Goal: Task Accomplishment & Management: Use online tool/utility

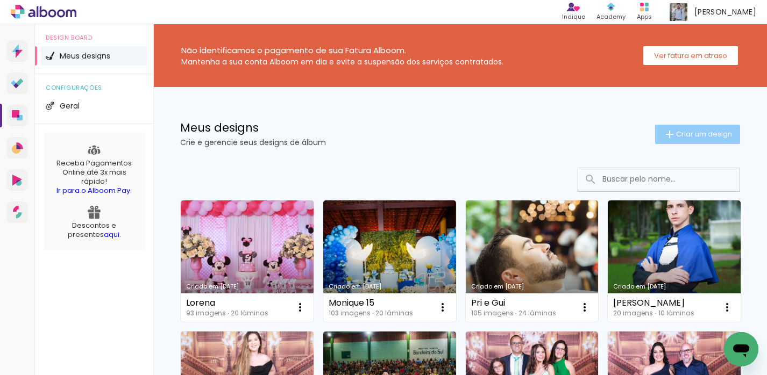
click at [688, 134] on span "Criar um design" at bounding box center [704, 134] width 56 height 7
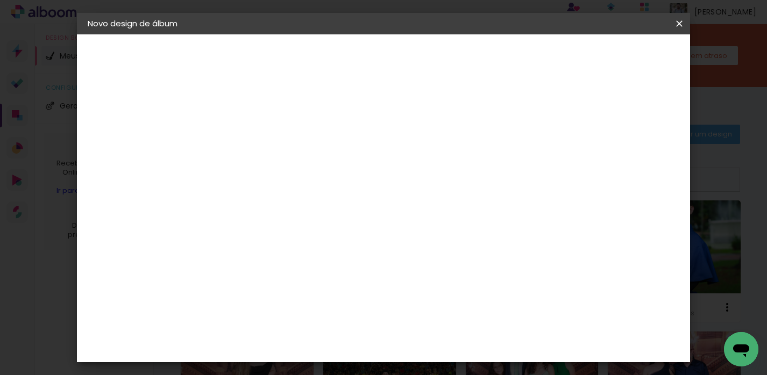
click at [263, 141] on input at bounding box center [263, 144] width 0 height 17
type input "Ane e Ramom"
type paper-input "Ane e Ramom"
click at [374, 62] on paper-button "Avançar" at bounding box center [347, 57] width 53 height 18
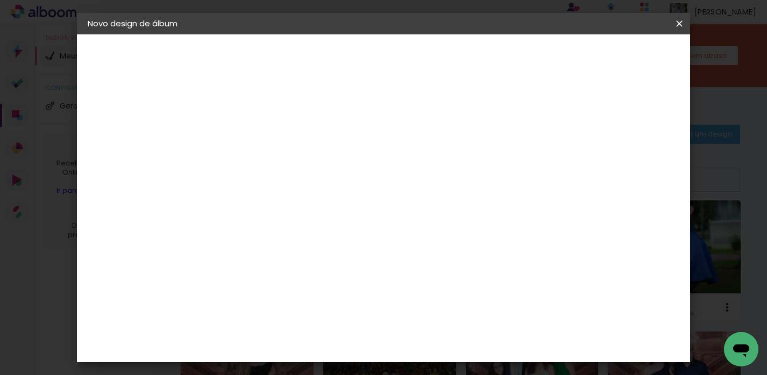
click at [464, 160] on paper-item "Tamanho Livre" at bounding box center [412, 164] width 103 height 24
click at [0, 0] on slot "Avançar" at bounding box center [0, 0] width 0 height 0
click at [612, 56] on span "Iniciar design" at bounding box center [587, 57] width 49 height 8
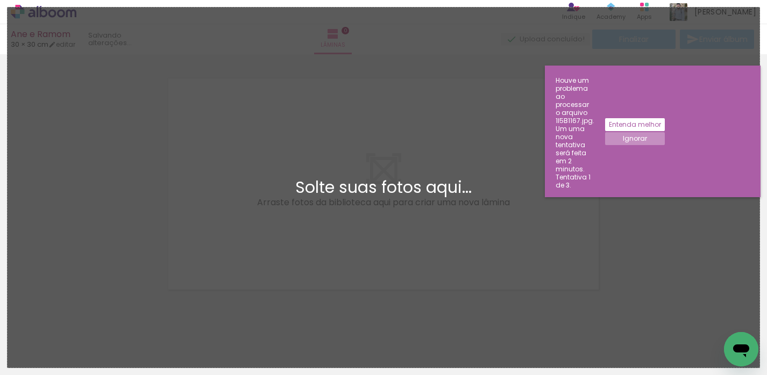
click at [126, 194] on div "Solte suas fotos aqui..." at bounding box center [383, 188] width 734 height 16
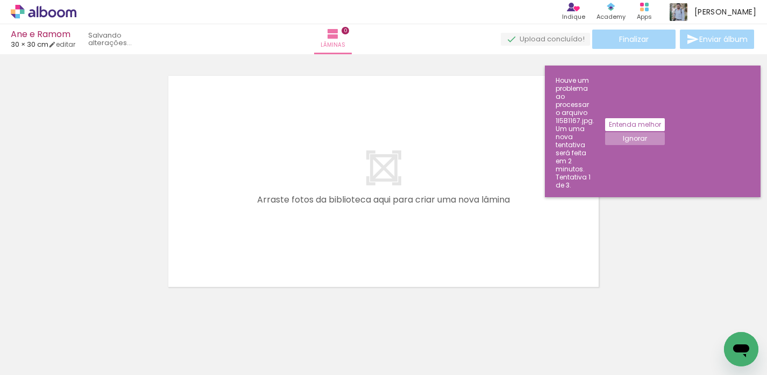
click at [0, 0] on slot "Entenda melhor" at bounding box center [0, 0] width 0 height 0
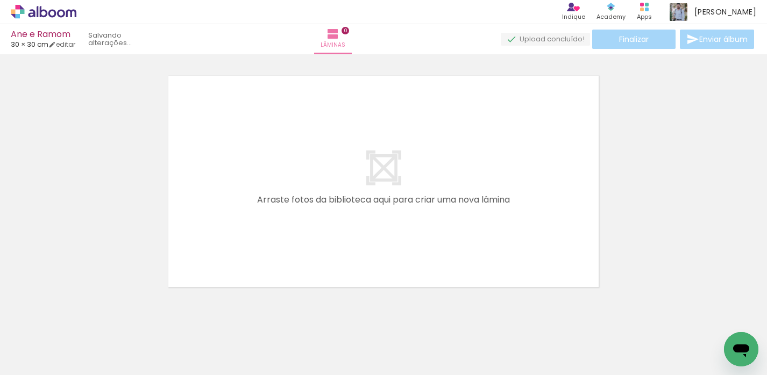
scroll to position [0, 8959]
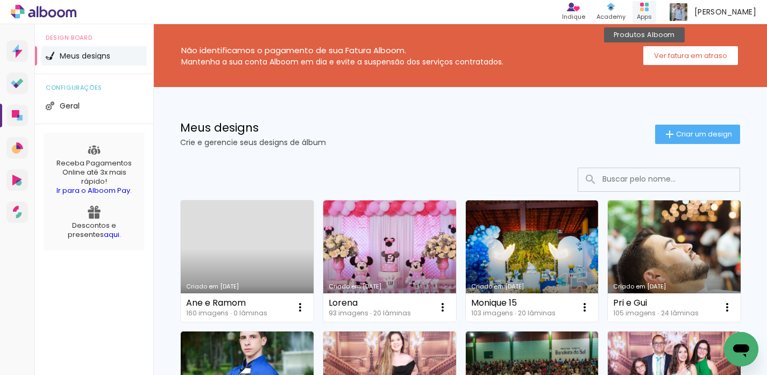
click at [644, 8] on rect at bounding box center [642, 10] width 4 height 4
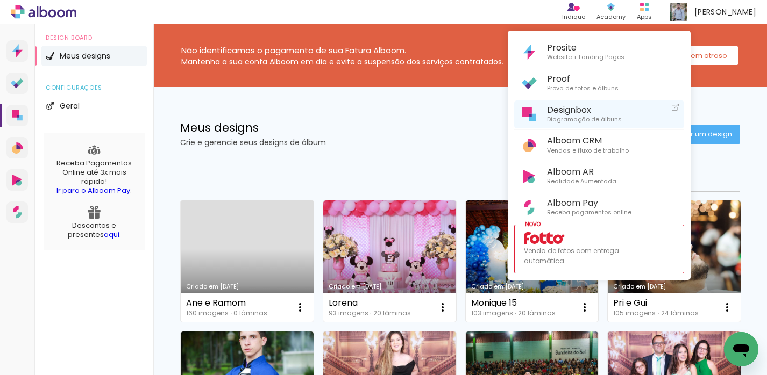
click at [591, 105] on span "Designbox" at bounding box center [584, 110] width 75 height 10
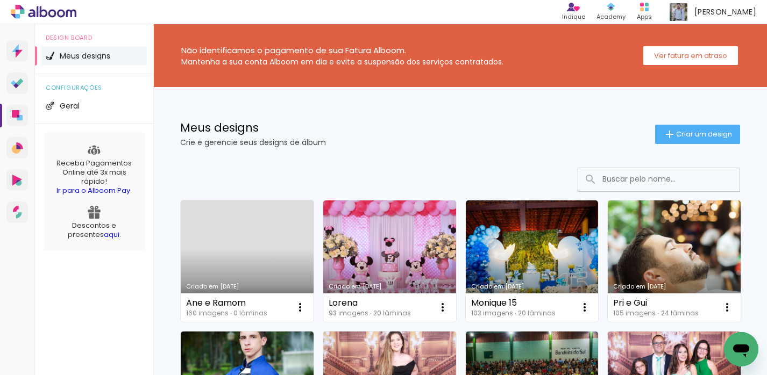
click at [270, 262] on link "Criado em 18/08/25" at bounding box center [247, 261] width 133 height 121
